Goal: Task Accomplishment & Management: Complete application form

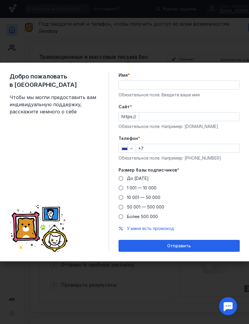
click at [171, 81] on input "Имя *" at bounding box center [179, 85] width 120 height 8
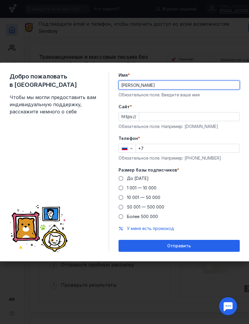
type input "[PERSON_NAME]"
click at [129, 147] on icon "button" at bounding box center [131, 148] width 5 height 5
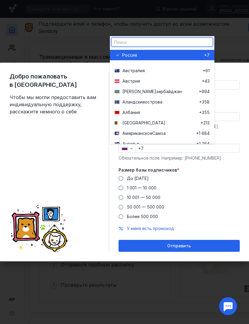
click at [152, 149] on input "+7" at bounding box center [187, 148] width 103 height 8
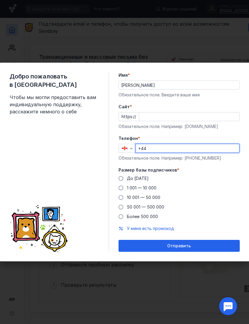
type input "+44"
click at [129, 150] on icon "button" at bounding box center [131, 148] width 5 height 5
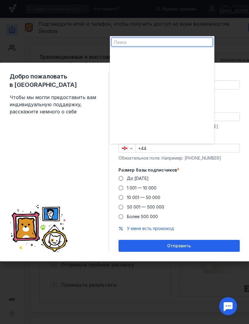
scroll to position [569, 0]
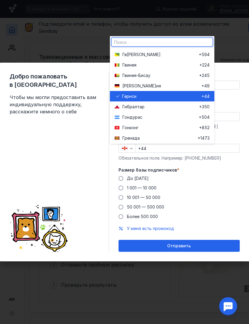
click at [185, 46] on input "text" at bounding box center [161, 42] width 101 height 8
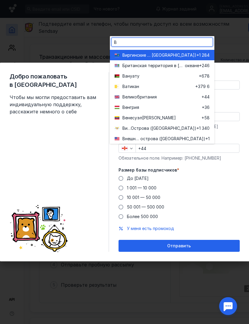
type input "Ве"
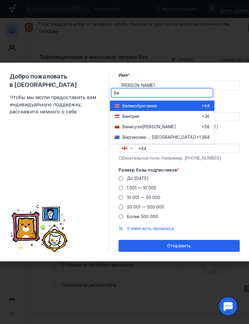
click at [198, 103] on div "Вели [GEOGRAPHIC_DATA]" at bounding box center [161, 106] width 79 height 6
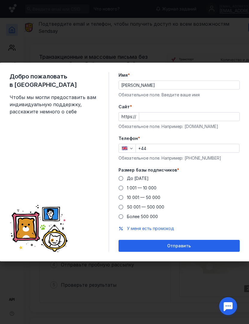
click at [179, 149] on input "+44" at bounding box center [187, 148] width 103 height 8
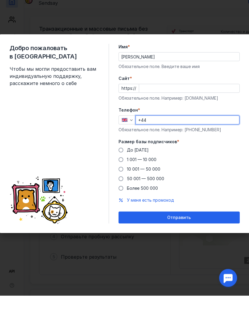
click at [129, 146] on icon "button" at bounding box center [131, 148] width 5 height 5
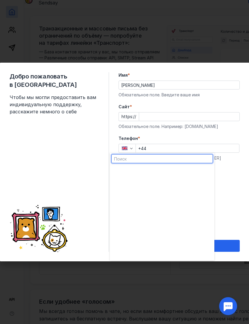
scroll to position [371, 0]
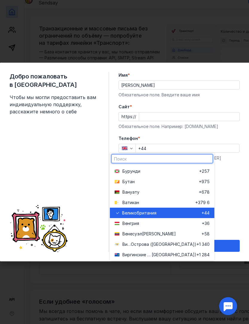
click at [146, 145] on input "+44" at bounding box center [187, 148] width 103 height 8
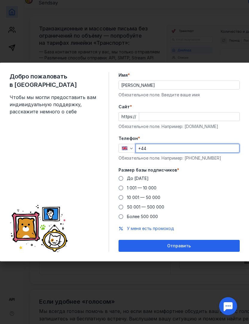
scroll to position [28, 0]
click at [196, 146] on input "+44" at bounding box center [187, 148] width 103 height 8
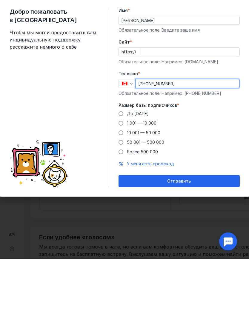
type input "[PHONE_NUMBER]"
click at [131, 175] on div "До [DATE]" at bounding box center [138, 178] width 22 height 6
click at [0, 0] on input "До [DATE]" at bounding box center [0, 0] width 0 height 0
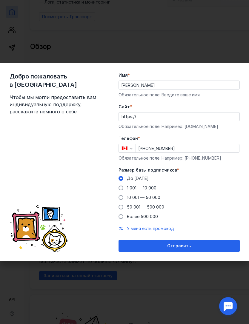
click at [186, 117] on input "Cайт *" at bounding box center [189, 116] width 100 height 8
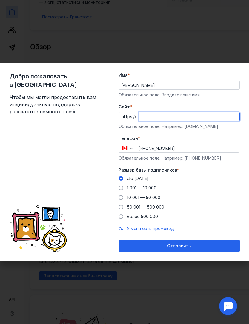
paste input "[DOMAIN_NAME][URL]"
type input "[DOMAIN_NAME][URL]"
click at [229, 105] on label "Cайт *" at bounding box center [178, 107] width 121 height 6
click at [229, 112] on input "[DOMAIN_NAME][URL]" at bounding box center [189, 116] width 100 height 8
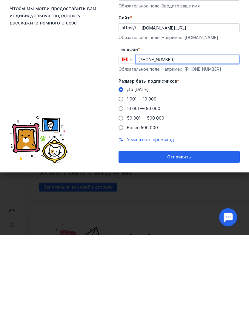
scroll to position [182, 0]
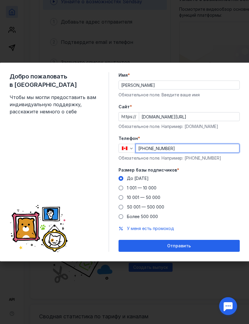
click at [192, 252] on div "Отправить" at bounding box center [178, 246] width 121 height 12
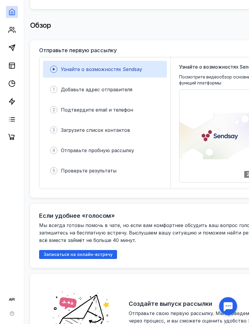
scroll to position [114, 0]
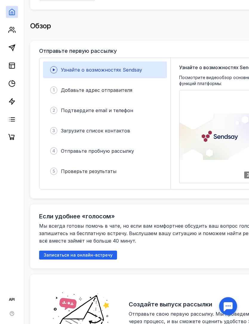
click at [129, 87] on span "Добавьте адрес отправителя" at bounding box center [96, 90] width 71 height 6
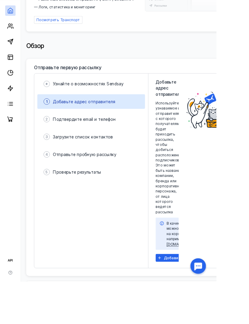
scroll to position [87, 0]
click at [196, 292] on div "Добавить отправителя" at bounding box center [211, 296] width 65 height 9
click at [133, 129] on div "2 Подтвердите email и телефон" at bounding box center [105, 137] width 124 height 17
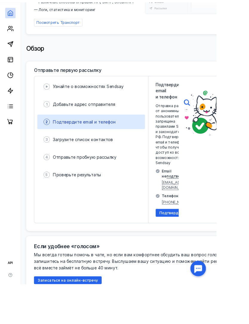
click at [128, 156] on div "3 Загрузите список контактов" at bounding box center [105, 157] width 124 height 17
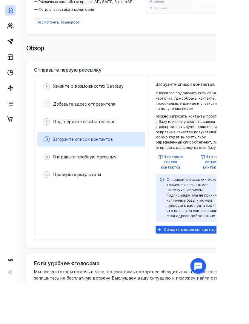
click at [239, 269] on div "Создать список контактов" at bounding box center [215, 264] width 72 height 9
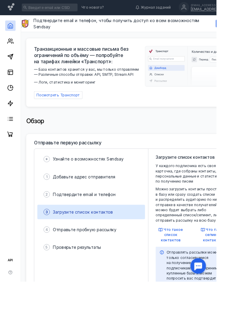
scroll to position [0, 0]
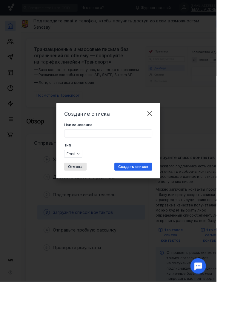
click at [132, 147] on label "Наименование" at bounding box center [124, 144] width 101 height 6
click at [132, 158] on input "Наименование" at bounding box center [124, 153] width 101 height 8
click at [112, 181] on div "Тип Email" at bounding box center [124, 172] width 101 height 17
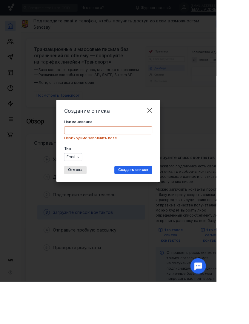
click at [92, 183] on icon "button" at bounding box center [90, 180] width 5 height 5
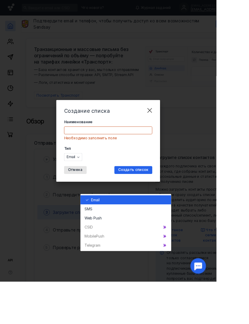
click at [123, 283] on div "Telegr am" at bounding box center [144, 282] width 104 height 10
click at [113, 281] on div "Telegr am" at bounding box center [144, 282] width 104 height 10
click at [114, 283] on div "Telegr am" at bounding box center [144, 282] width 104 height 10
click at [142, 228] on div "Email" at bounding box center [148, 230] width 87 height 6
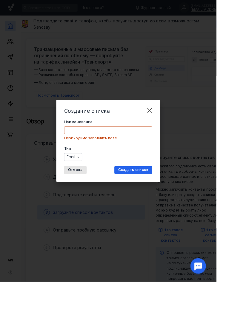
click at [157, 154] on input "Наименование" at bounding box center [124, 150] width 101 height 8
click at [163, 154] on input "Наименование" at bounding box center [124, 150] width 101 height 8
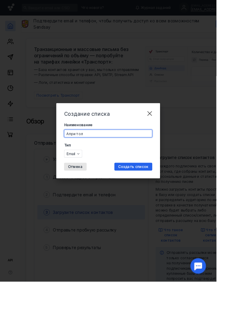
type input "Апри тол"
click at [175, 196] on div "Создать список" at bounding box center [153, 191] width 44 height 9
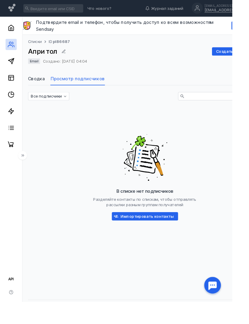
click at [173, 230] on span "Импортировать контакты" at bounding box center [157, 232] width 57 height 5
